Goal: Find specific page/section: Find specific page/section

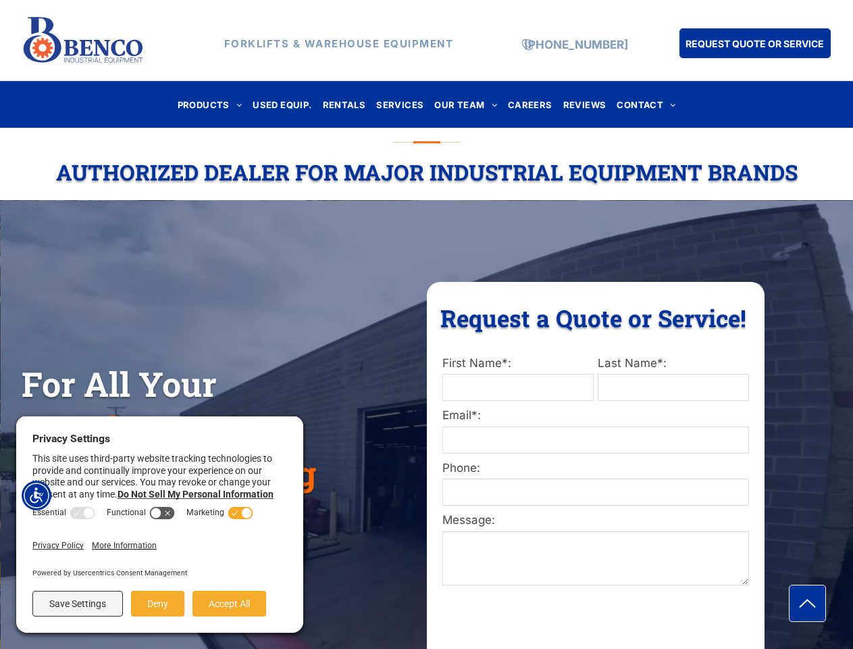
click at [427, 324] on div "Request a Quote or Service! Request a Quote or Service! First Name*: Last Name*…" at bounding box center [596, 489] width 338 height 415
click at [36, 495] on img "Accessibility Menu" at bounding box center [37, 495] width 30 height 30
